Goal: Task Accomplishment & Management: Complete application form

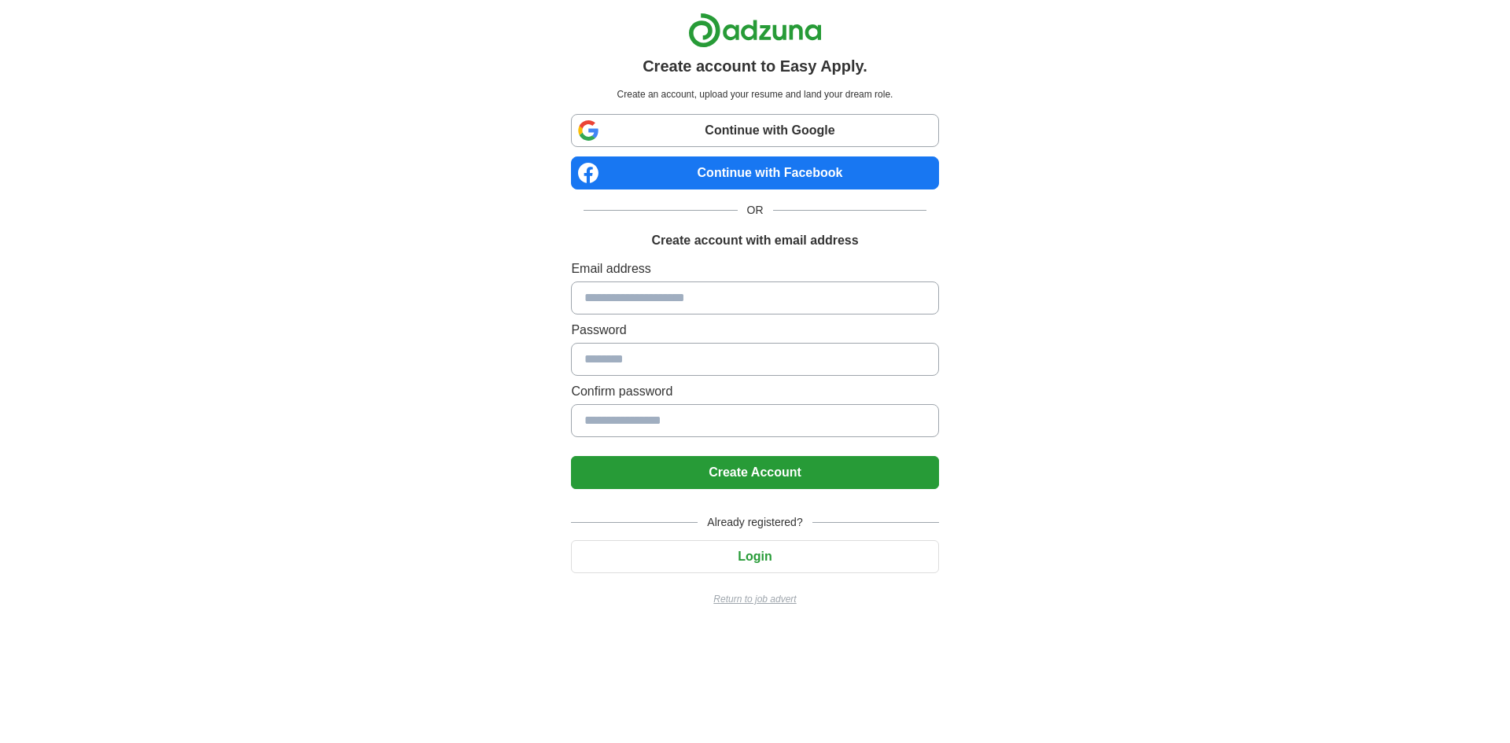
click at [761, 562] on button "Login" at bounding box center [754, 556] width 367 height 33
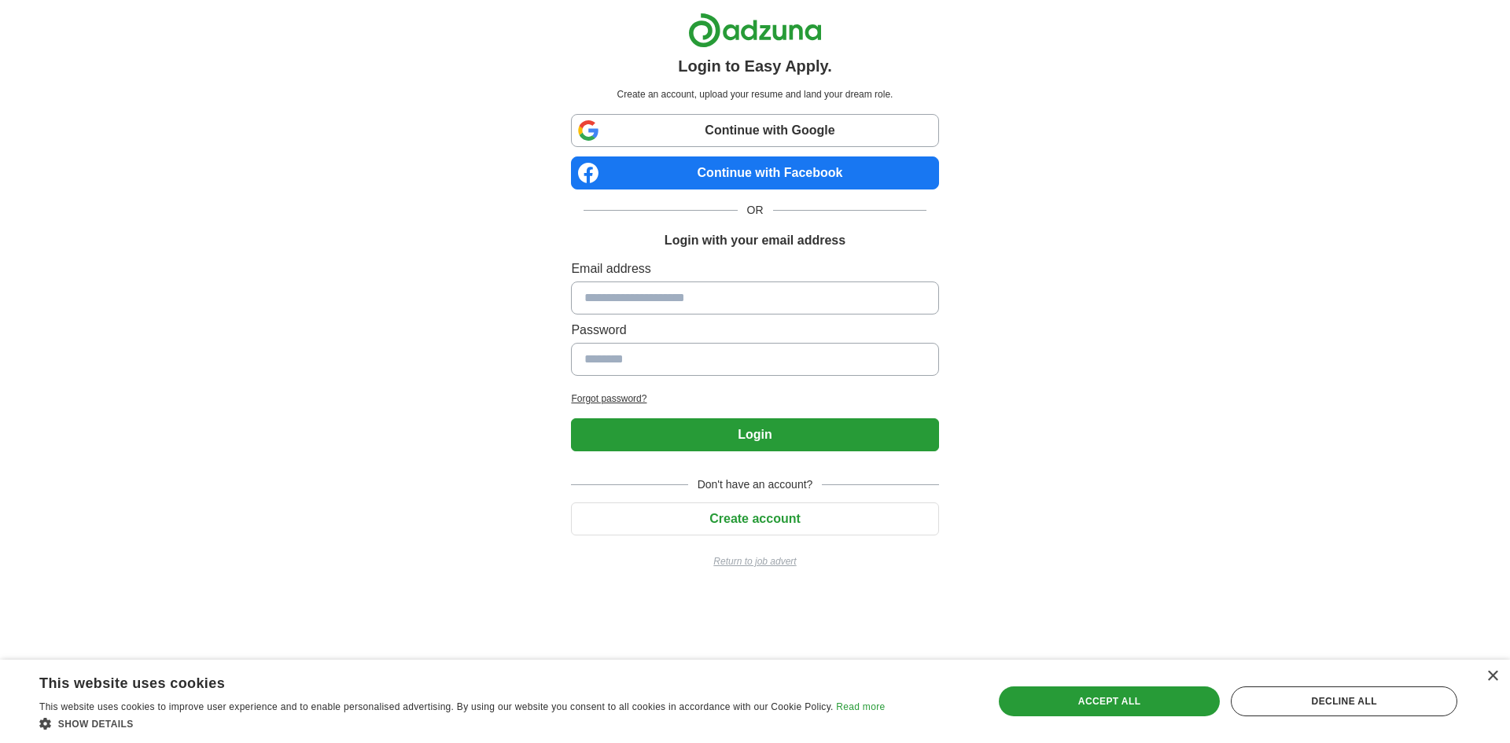
click at [724, 296] on input at bounding box center [754, 297] width 367 height 33
click at [1493, 673] on div "×" at bounding box center [1492, 677] width 12 height 12
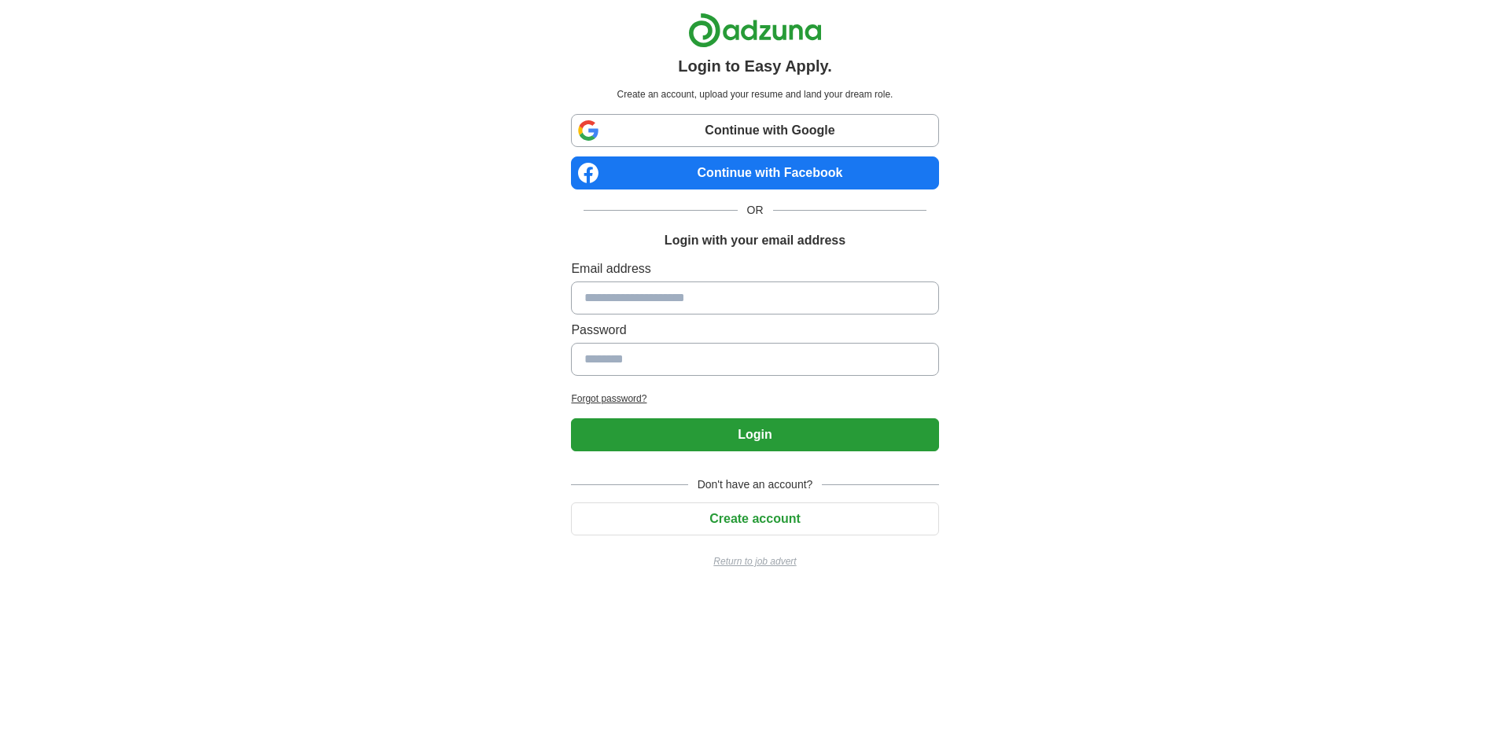
click at [679, 302] on input at bounding box center [754, 297] width 367 height 33
drag, startPoint x: 1179, startPoint y: 484, endPoint x: 943, endPoint y: 570, distance: 252.0
click at [1179, 484] on div "Login to Easy Apply. Create an account, upload your resume and land your dream …" at bounding box center [754, 297] width 981 height 594
click at [1146, 516] on div "Login to Easy Apply. Create an account, upload your resume and land your dream …" at bounding box center [754, 297] width 981 height 594
drag, startPoint x: 1023, startPoint y: 477, endPoint x: 969, endPoint y: 438, distance: 66.5
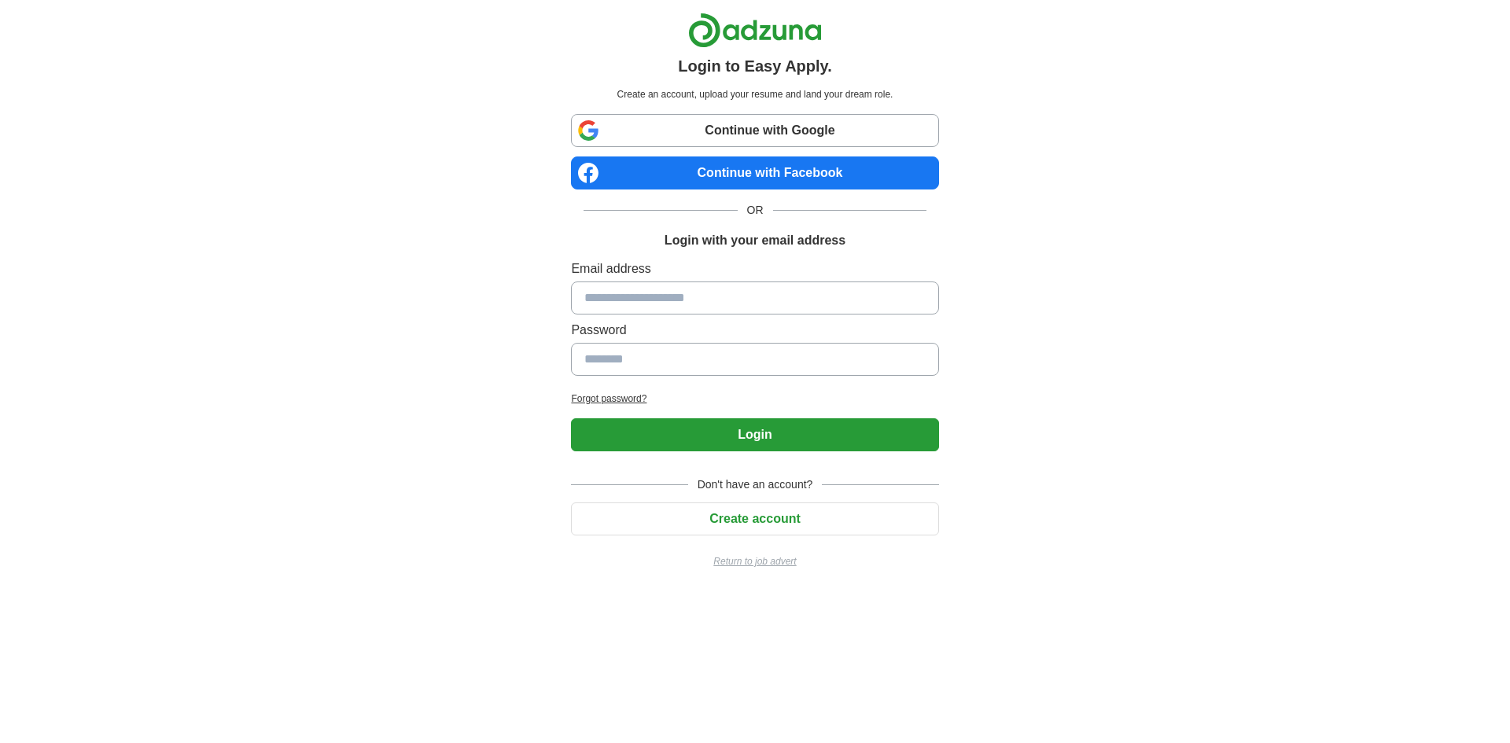
click at [1025, 477] on div "Login to Easy Apply. Create an account, upload your resume and land your dream …" at bounding box center [754, 297] width 981 height 594
click at [767, 521] on button "Create account" at bounding box center [754, 518] width 367 height 33
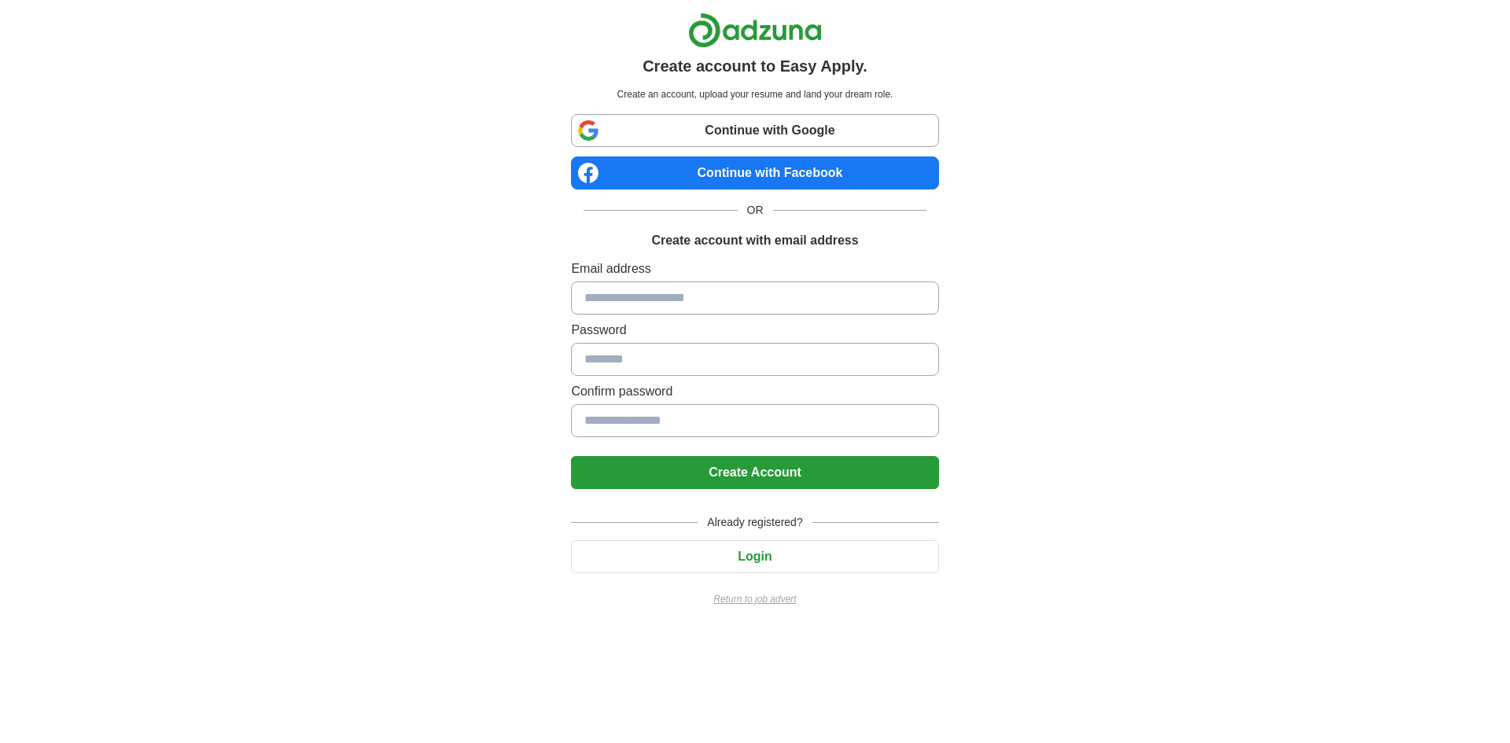
click at [727, 301] on input at bounding box center [754, 297] width 367 height 33
type input "**********"
click at [743, 479] on button "Create Account" at bounding box center [754, 472] width 367 height 33
